Goal: Find specific page/section: Find specific page/section

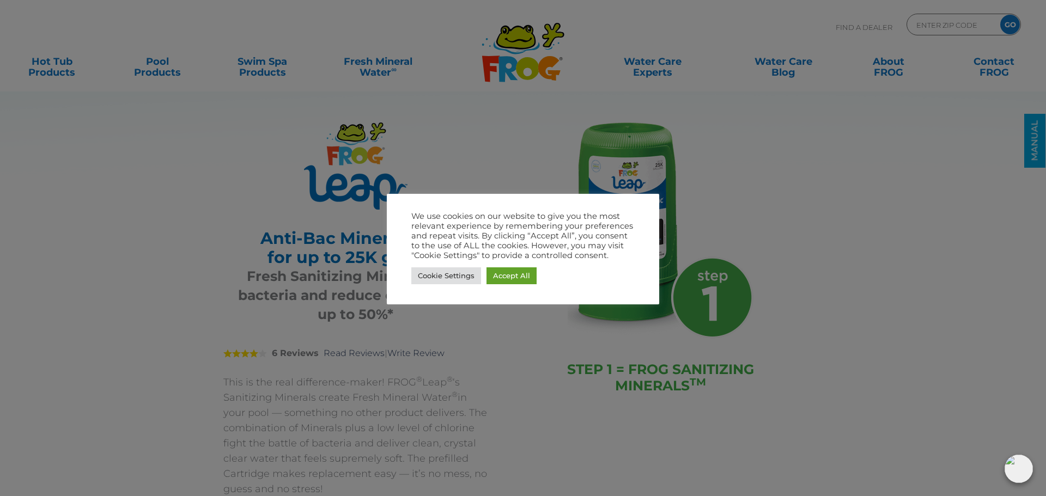
click at [508, 265] on div "Cookie Settings Accept All" at bounding box center [522, 276] width 223 height 22
click at [508, 277] on link "Accept All" at bounding box center [512, 276] width 50 height 17
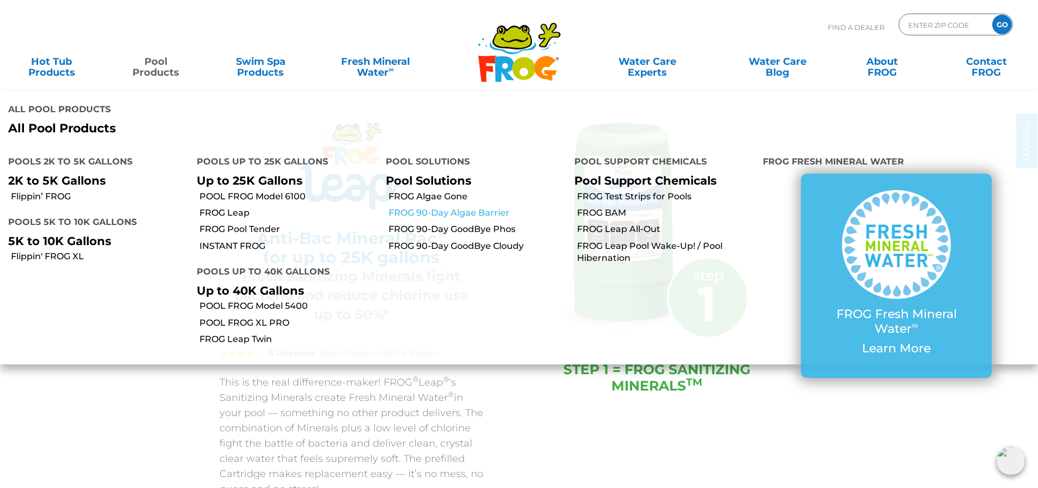
click at [444, 207] on link "FROG 90-Day Algae Barrier" at bounding box center [477, 213] width 178 height 12
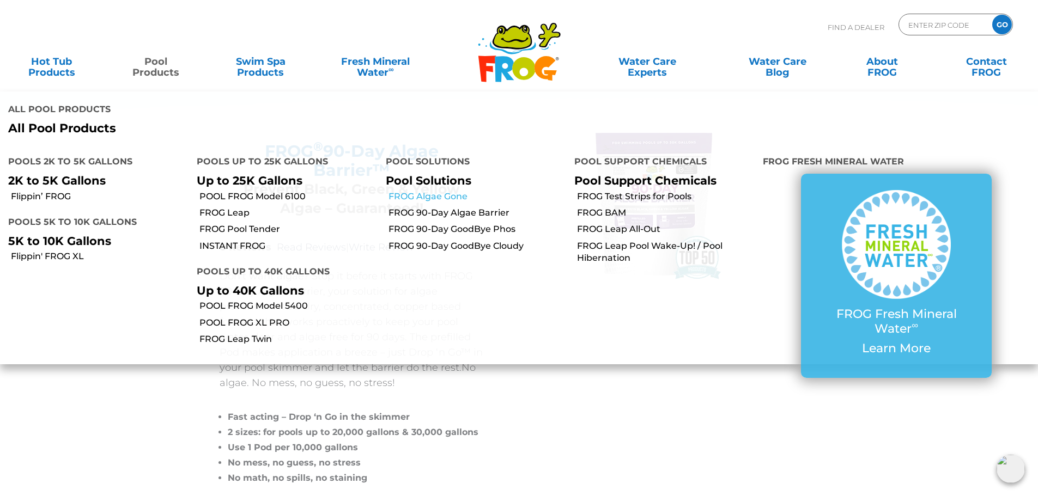
click at [406, 191] on link "FROG Algae Gone" at bounding box center [477, 197] width 178 height 12
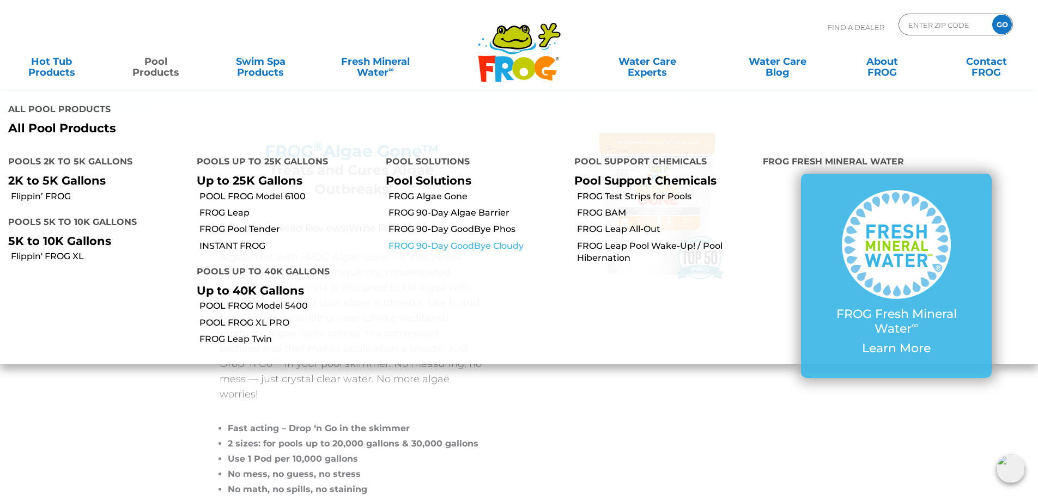
click at [501, 240] on link "FROG 90-Day GoodBye Cloudy" at bounding box center [477, 246] width 178 height 12
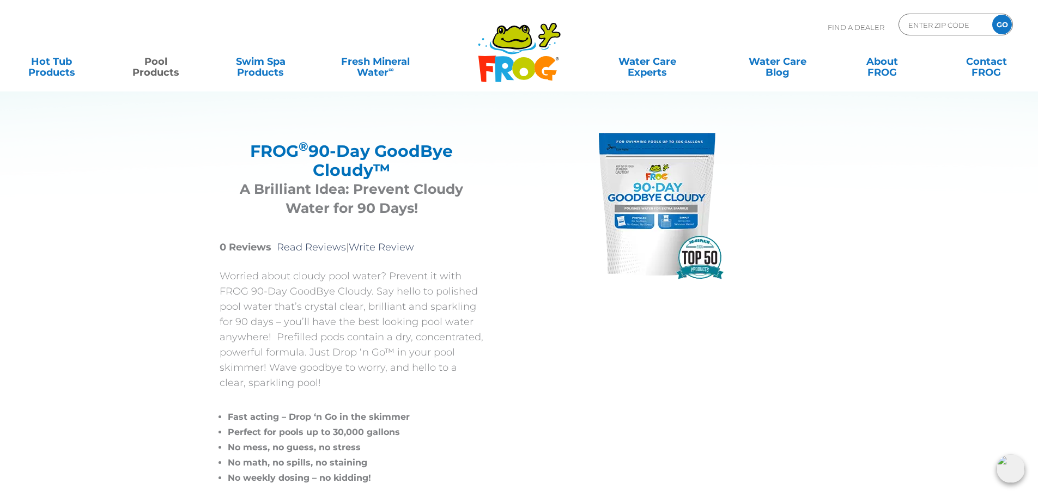
click at [942, 15] on div "ENTER ZIP CODE GO" at bounding box center [956, 25] width 114 height 22
click at [938, 23] on input "Zip Code Form" at bounding box center [944, 25] width 74 height 16
type input "38821"
click at [1009, 21] on input "GO" at bounding box center [1002, 25] width 20 height 20
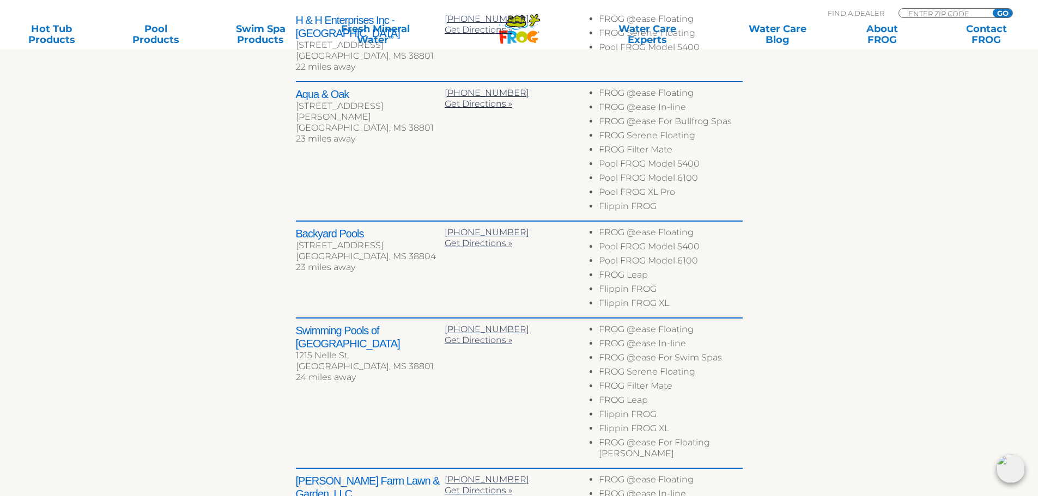
scroll to position [545, 0]
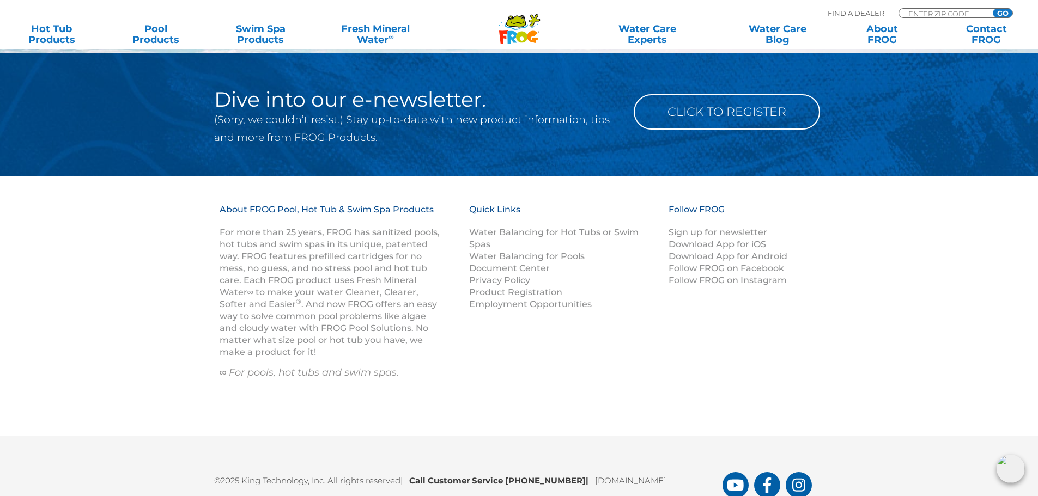
scroll to position [1449, 0]
